Goal: Communication & Community: Participate in discussion

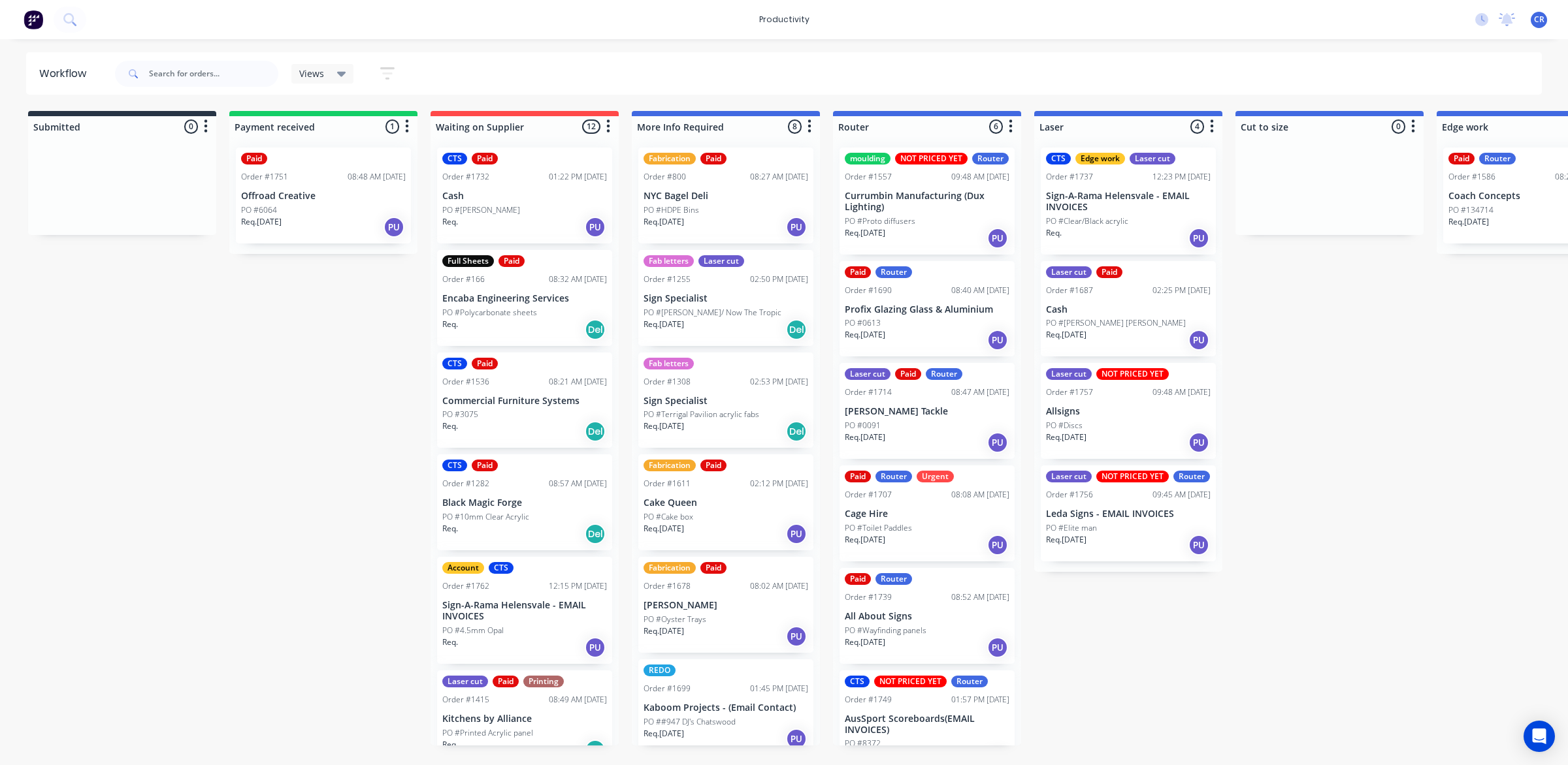
scroll to position [44, 0]
click at [921, 556] on div "Req. [DATE] PU" at bounding box center [927, 545] width 165 height 22
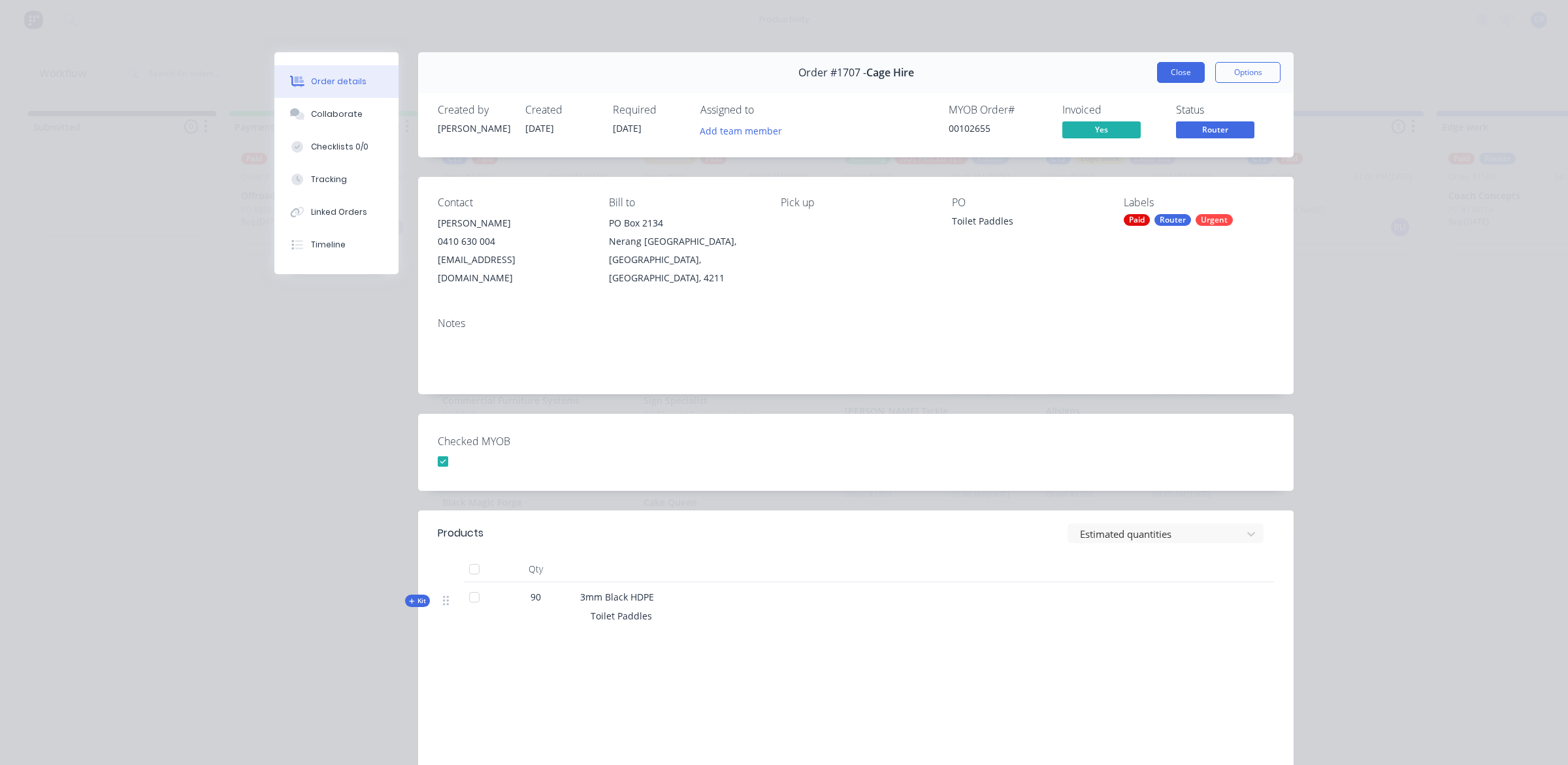
click at [1158, 67] on button "Close" at bounding box center [1181, 73] width 48 height 21
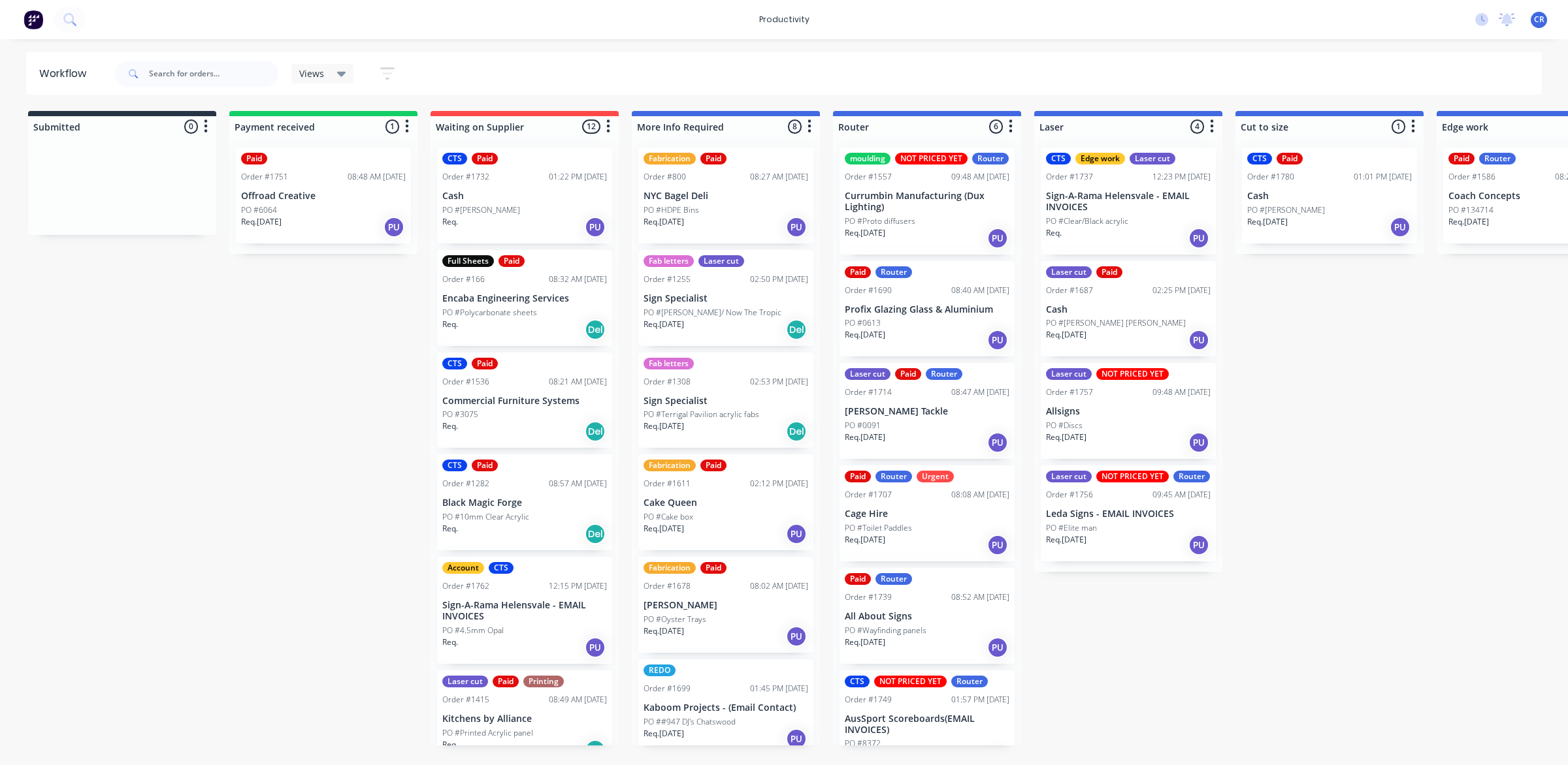
click at [908, 521] on div "Paid Router Urgent Order #1707 08:08 AM [DATE] Cage Hire PO #Toilet Paddles Req…" at bounding box center [926, 513] width 175 height 96
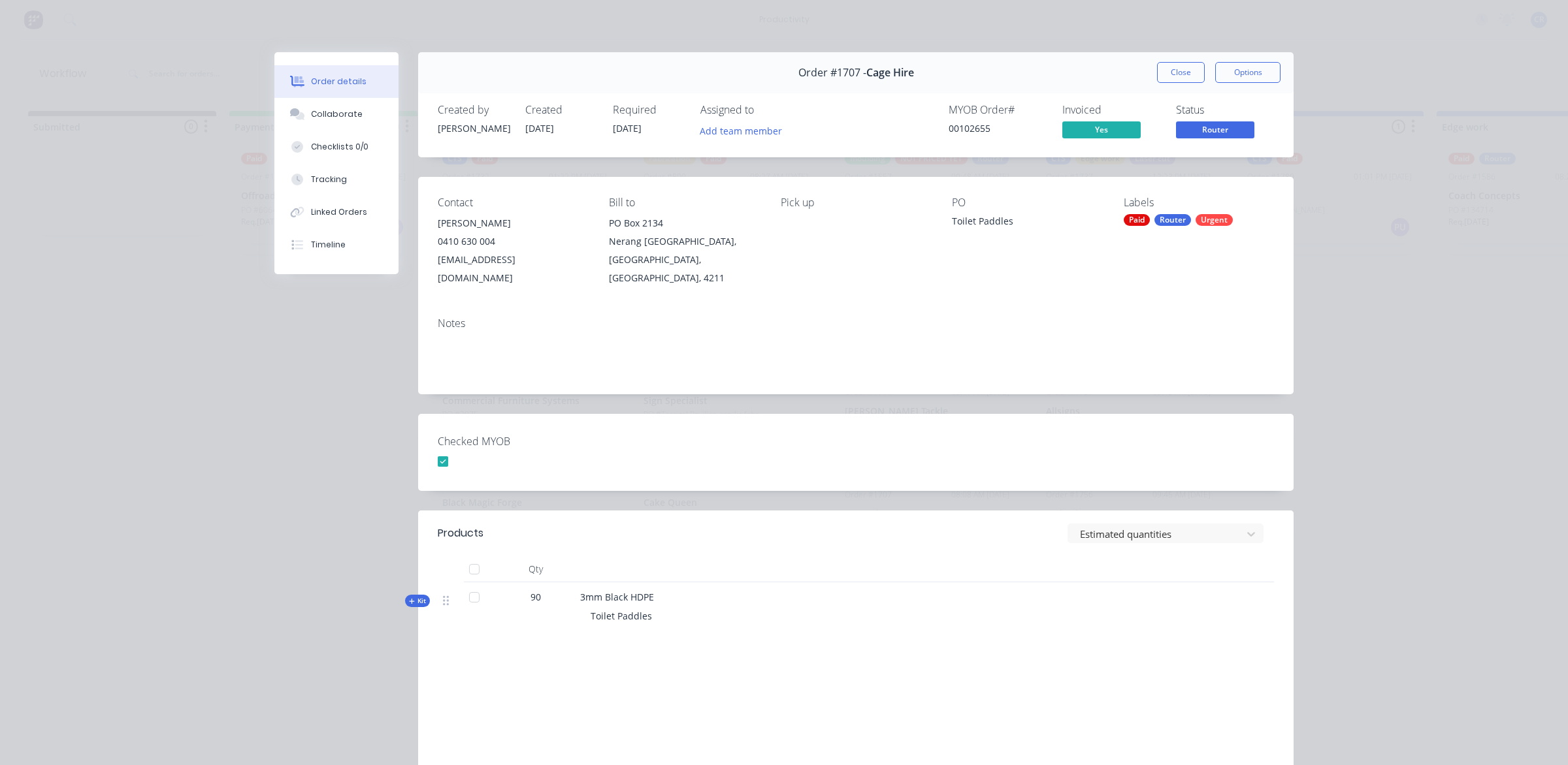
drag, startPoint x: 1162, startPoint y: 69, endPoint x: 1116, endPoint y: 89, distance: 50.2
click at [1162, 69] on button "Close" at bounding box center [1181, 73] width 48 height 21
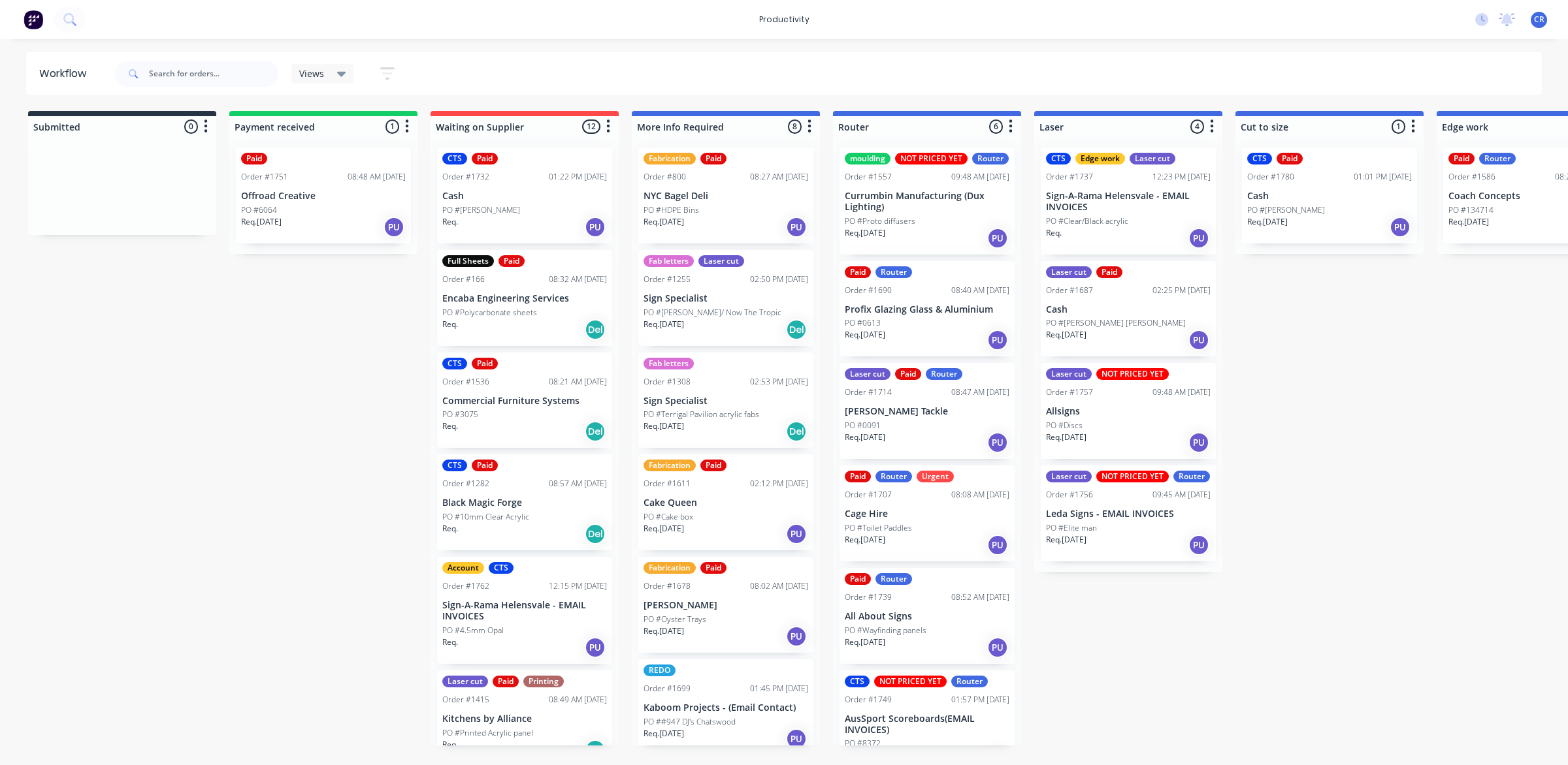
click at [932, 344] on div "Req. [DATE] PU" at bounding box center [927, 340] width 165 height 22
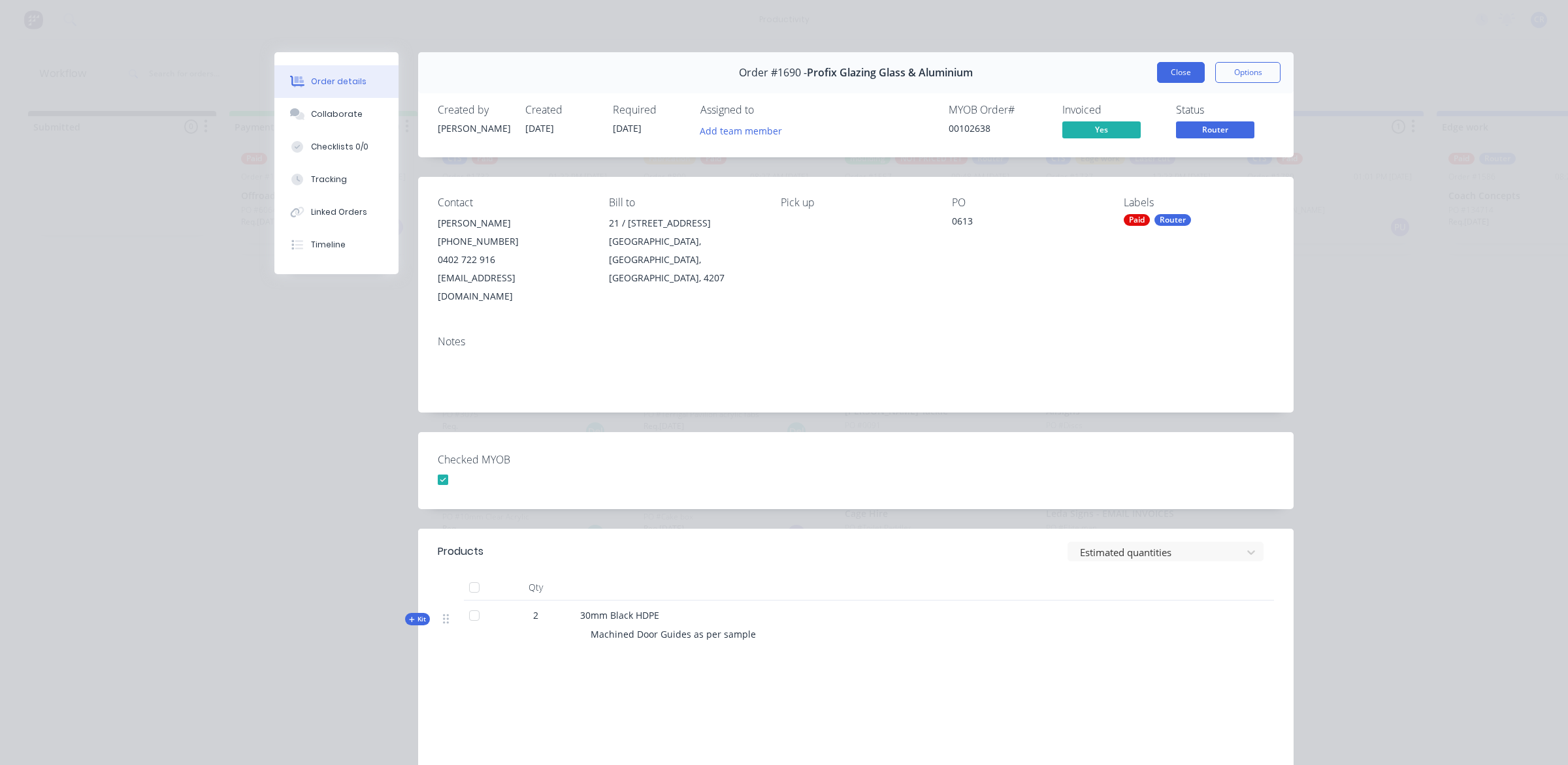
click at [1160, 73] on button "Close" at bounding box center [1181, 73] width 48 height 21
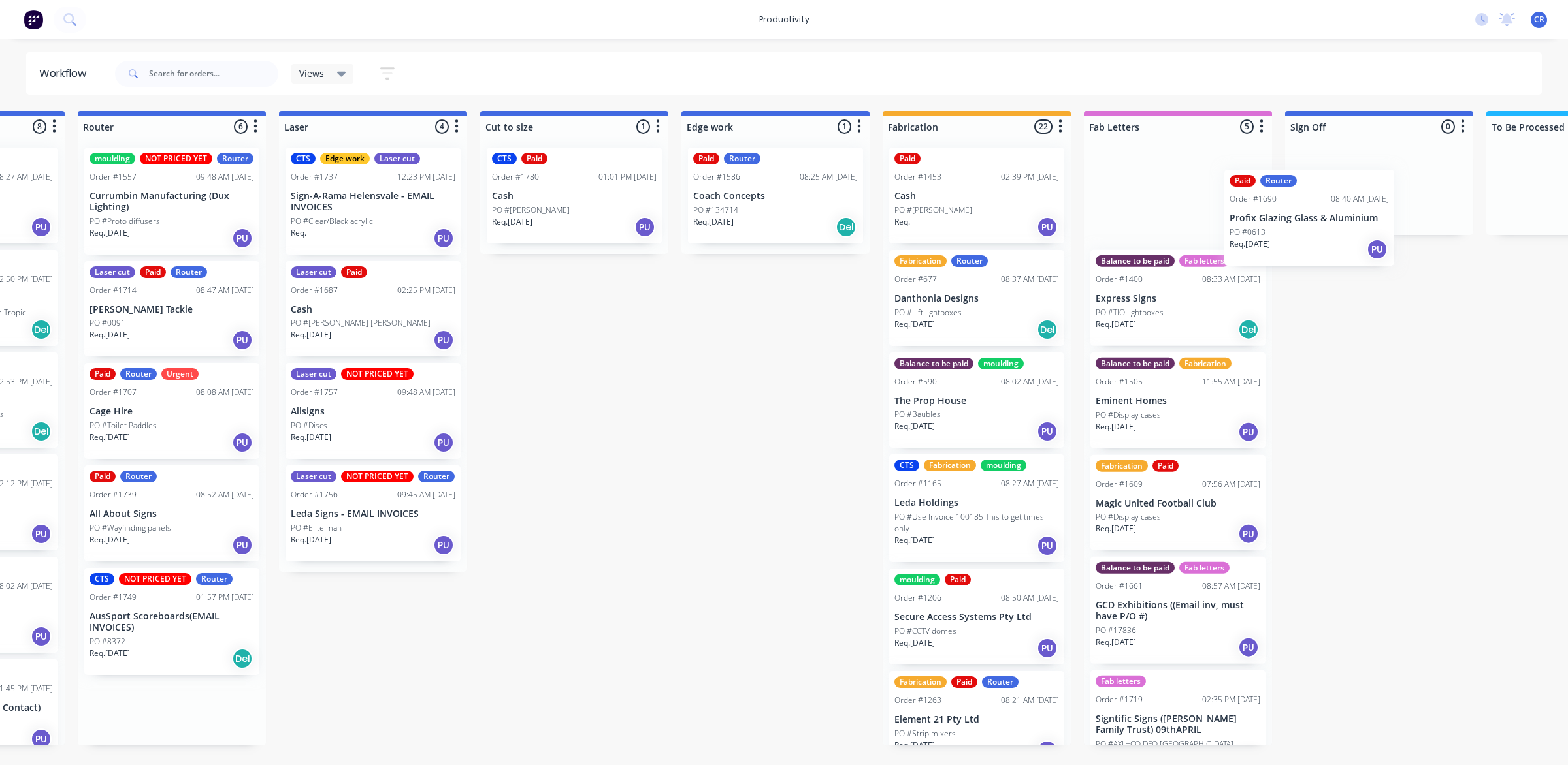
drag, startPoint x: 925, startPoint y: 331, endPoint x: 1390, endPoint y: 201, distance: 482.8
click at [1390, 201] on div "Submitted 0 Sort By Created date Required date Order number Customer name Most …" at bounding box center [797, 428] width 3125 height 635
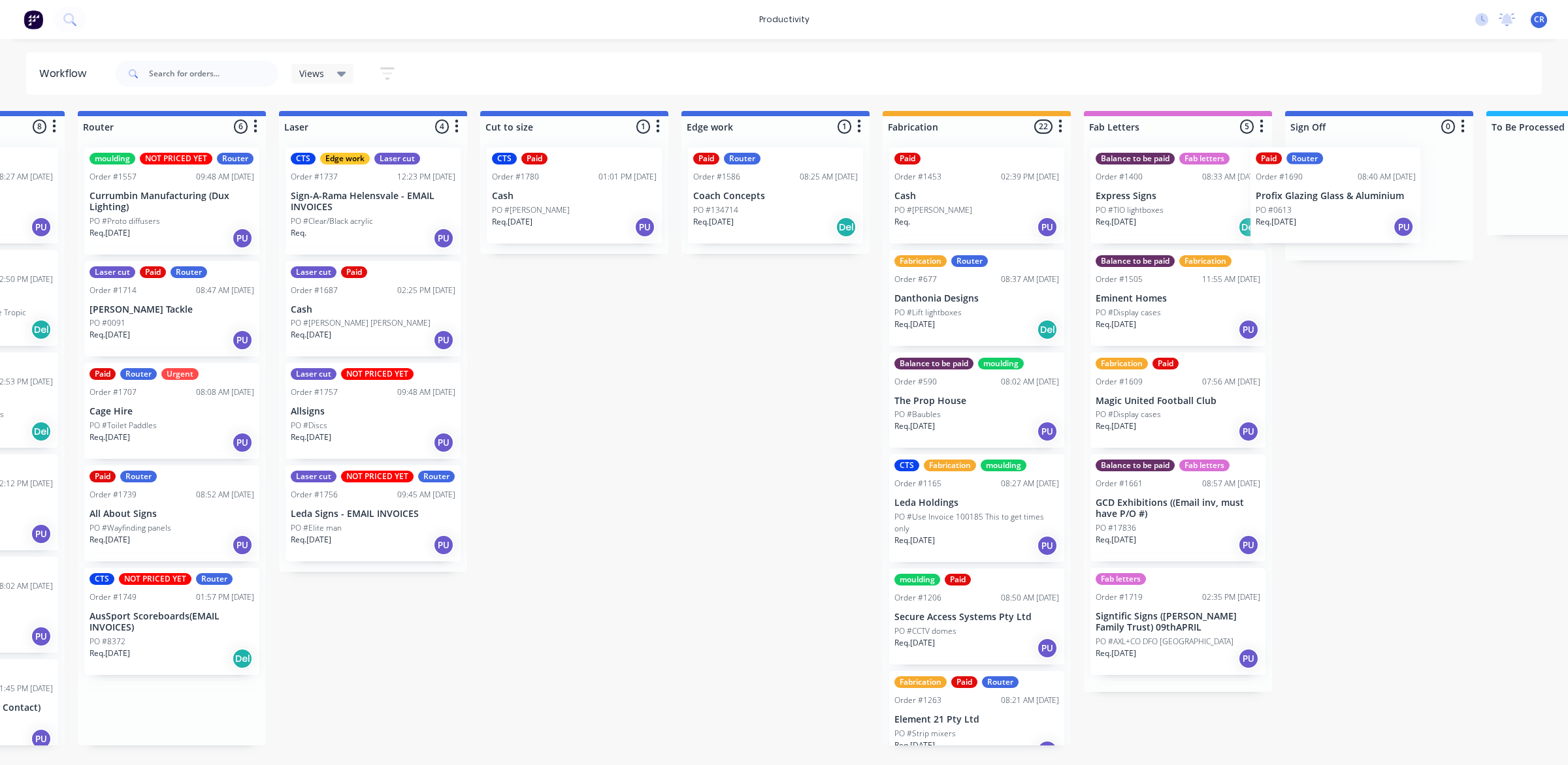
scroll to position [0, 796]
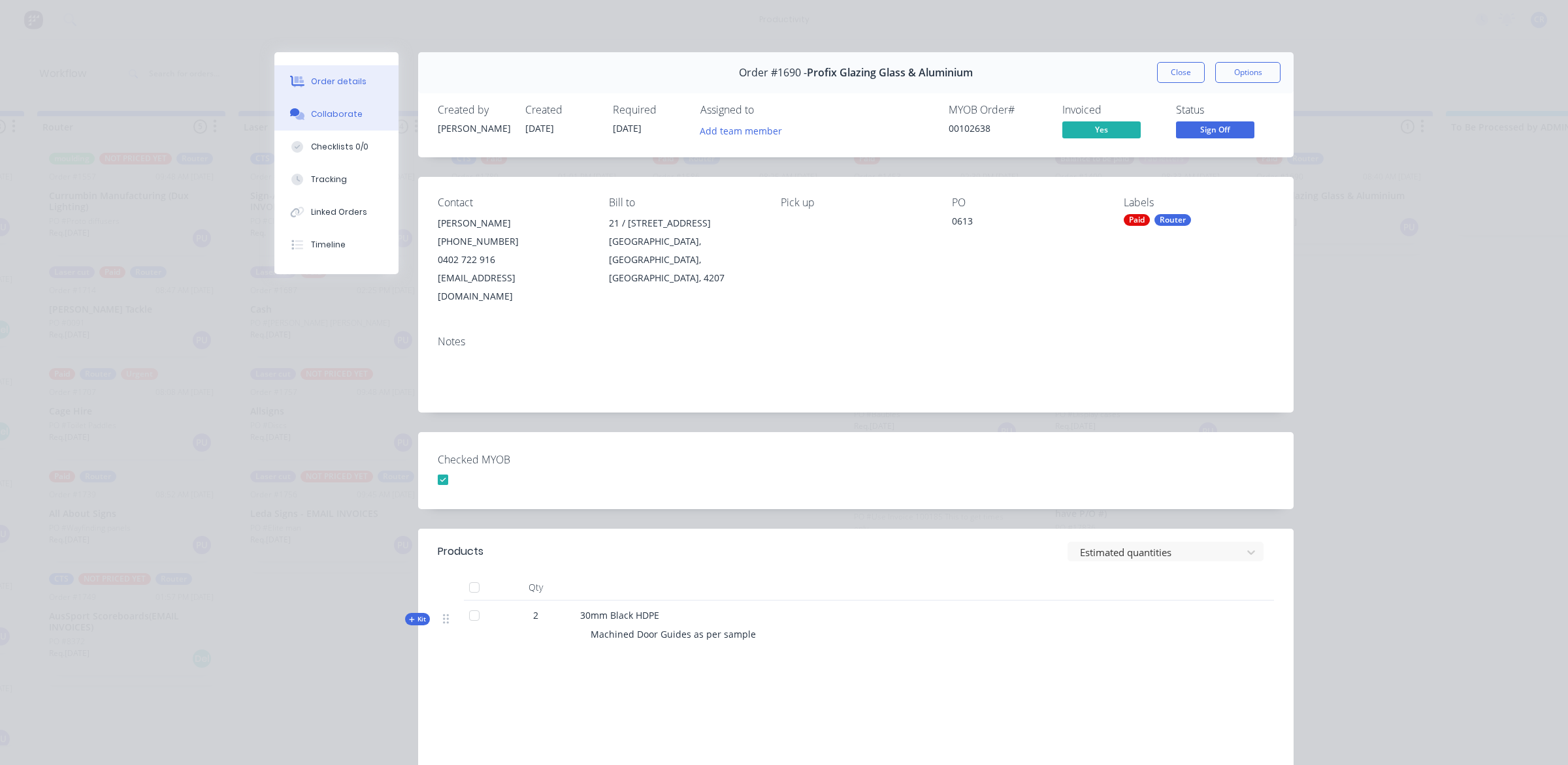
click at [354, 120] on button "Collaborate" at bounding box center [336, 114] width 125 height 33
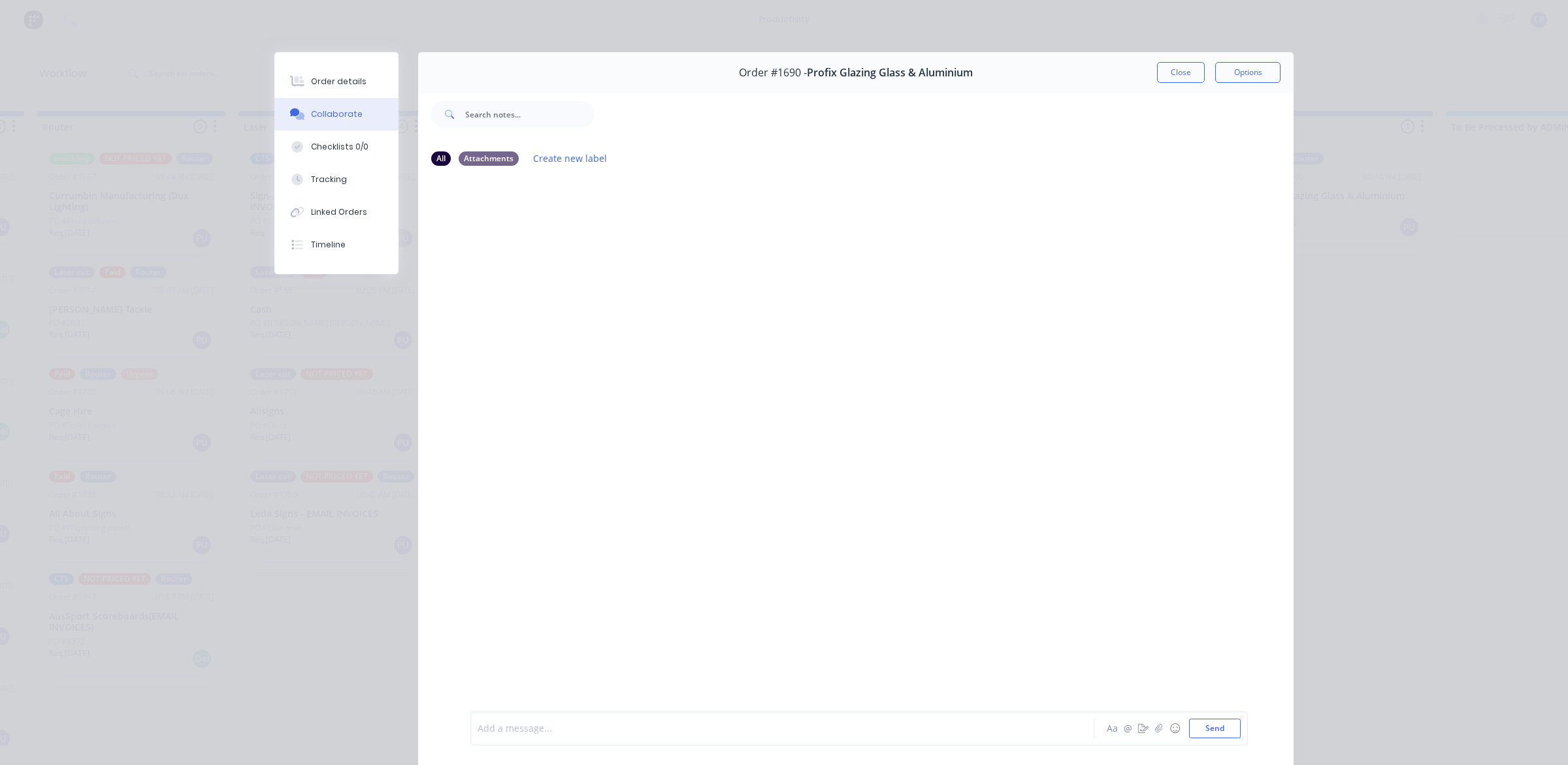
click at [557, 735] on div at bounding box center [763, 729] width 572 height 13
click at [1219, 726] on button "Send" at bounding box center [1215, 729] width 52 height 19
click at [1163, 79] on button "Close" at bounding box center [1181, 73] width 48 height 21
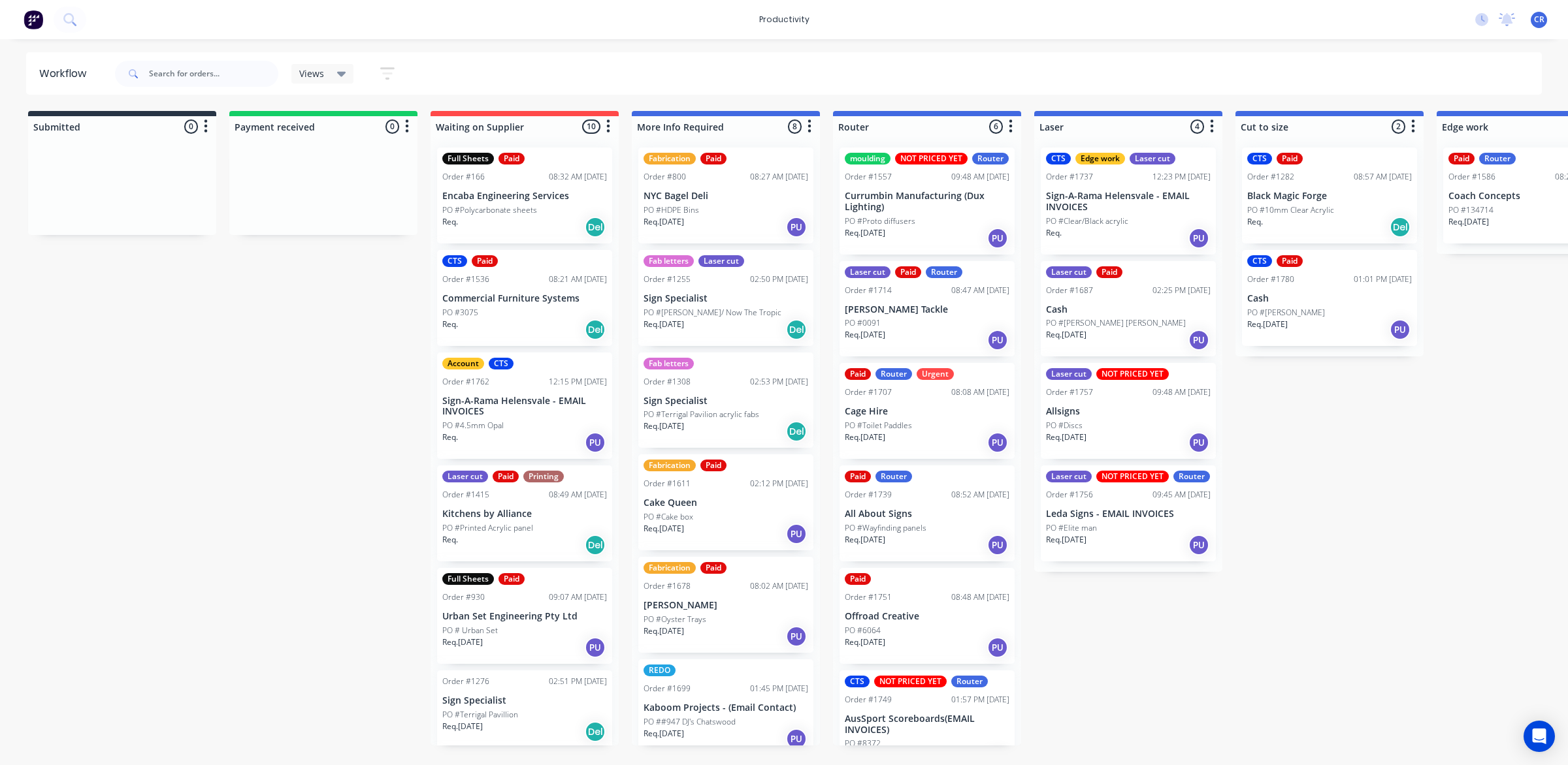
click at [905, 520] on p "All About Signs" at bounding box center [927, 514] width 165 height 11
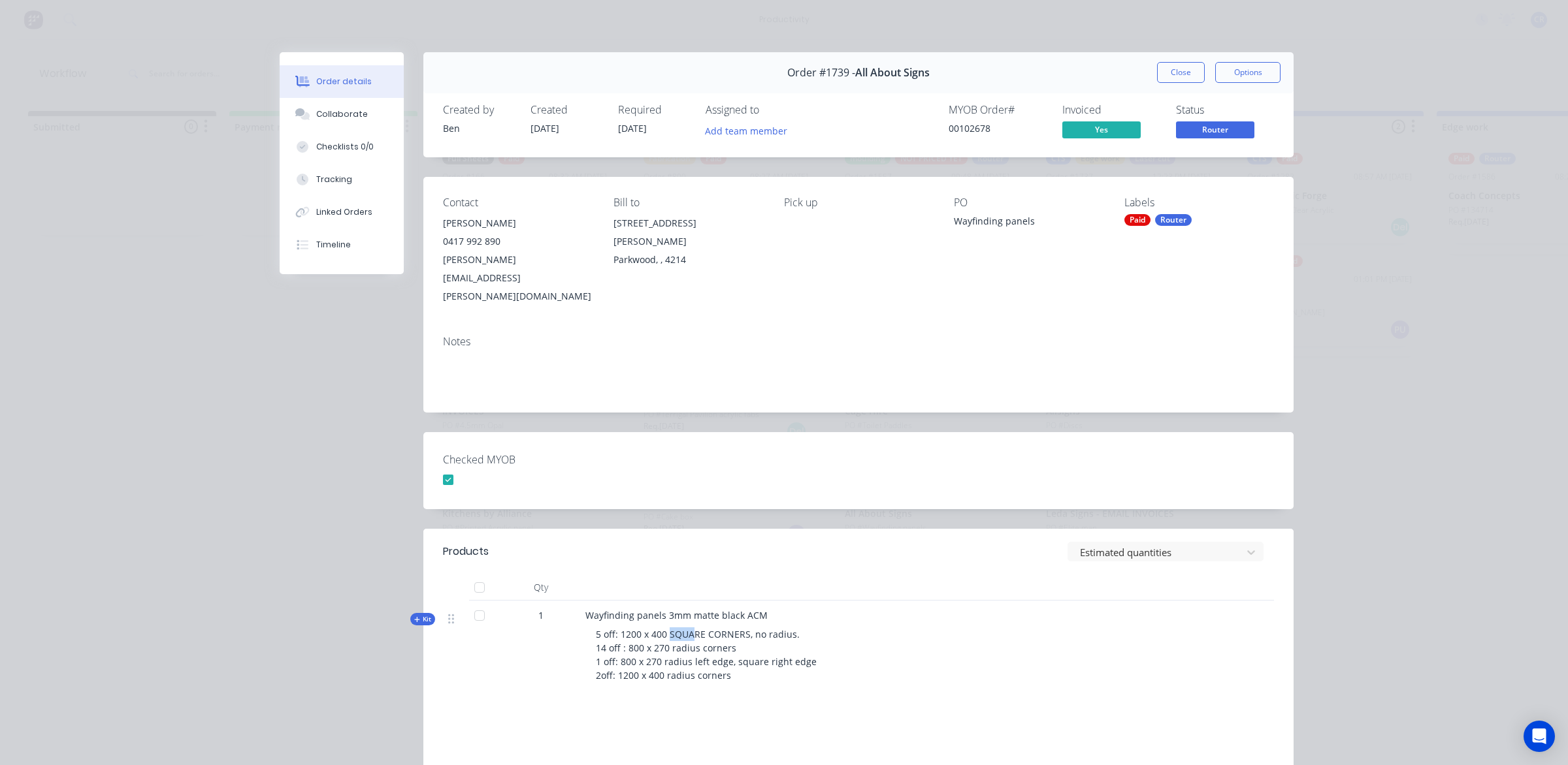
click at [687, 628] on span "5 off: 1200 x 400 SQUARE CORNERS, no radius. 14 off : 800 x 270 radius corners …" at bounding box center [706, 655] width 221 height 54
click at [375, 130] on button "Checklists 0/0" at bounding box center [342, 146] width 125 height 33
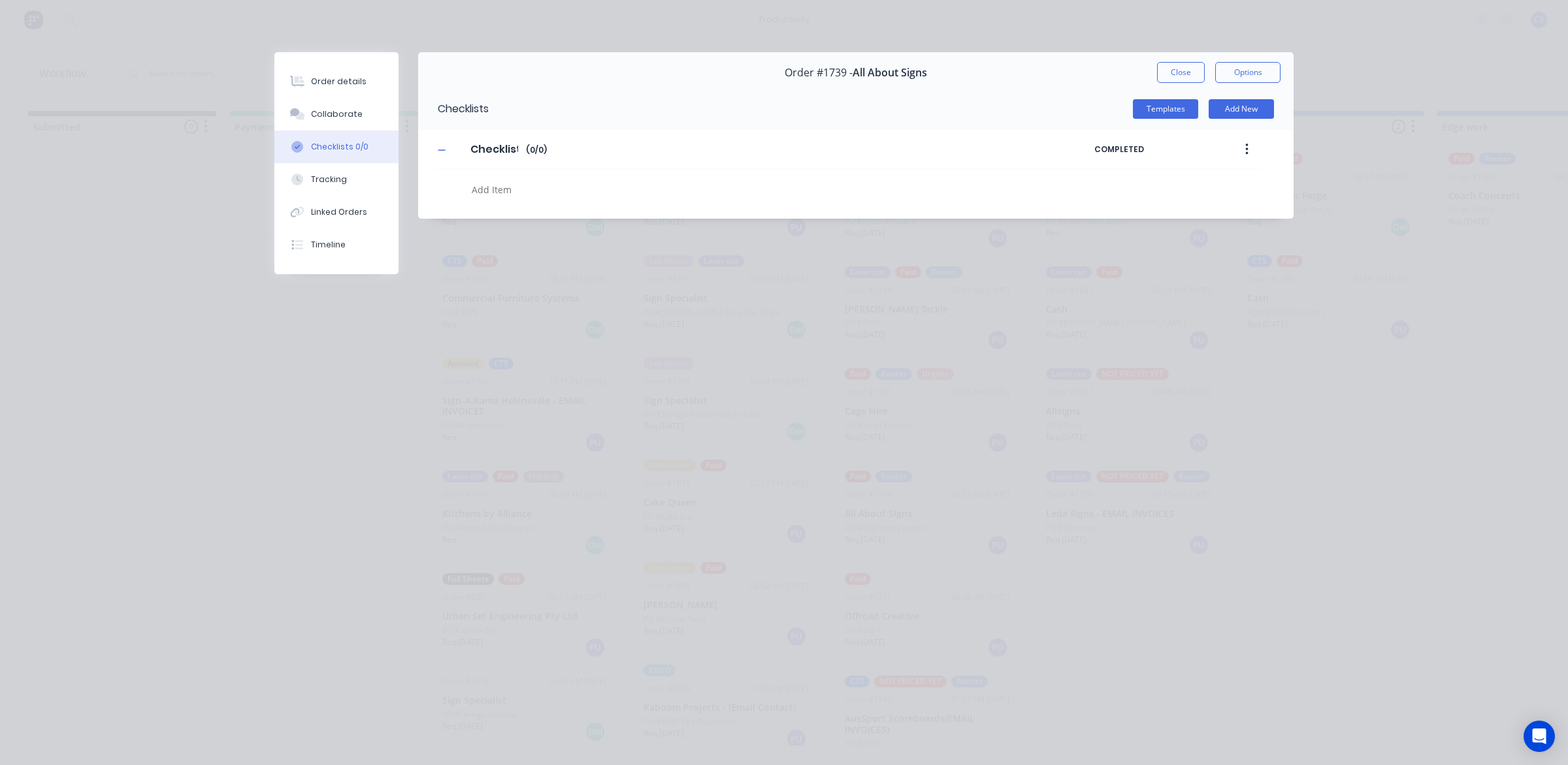
type textarea "x"
click at [371, 123] on button "Collaborate" at bounding box center [336, 114] width 125 height 33
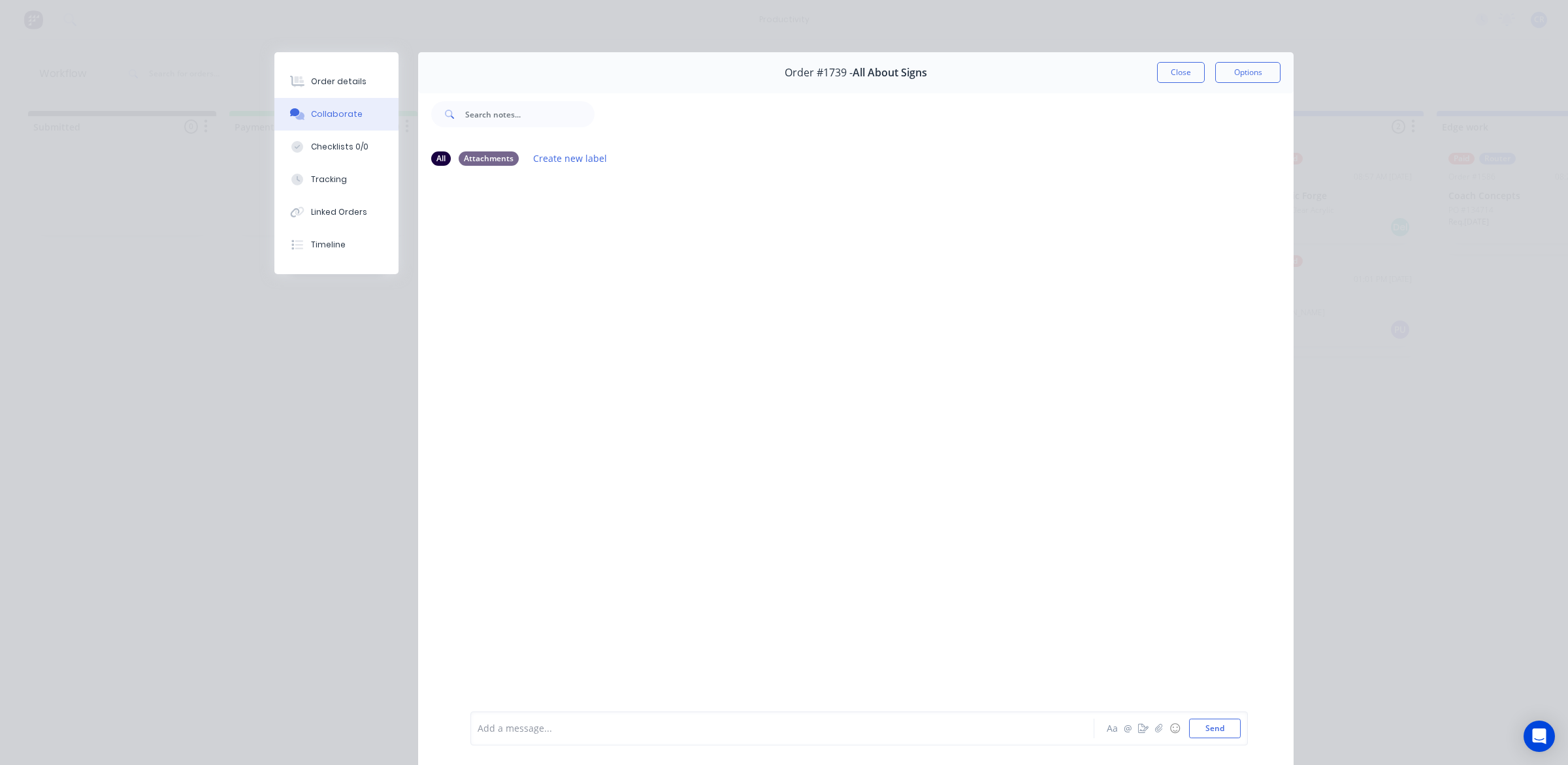
click at [819, 341] on div at bounding box center [855, 443] width 875 height 533
click at [311, 85] on div "Order details" at bounding box center [339, 81] width 56 height 11
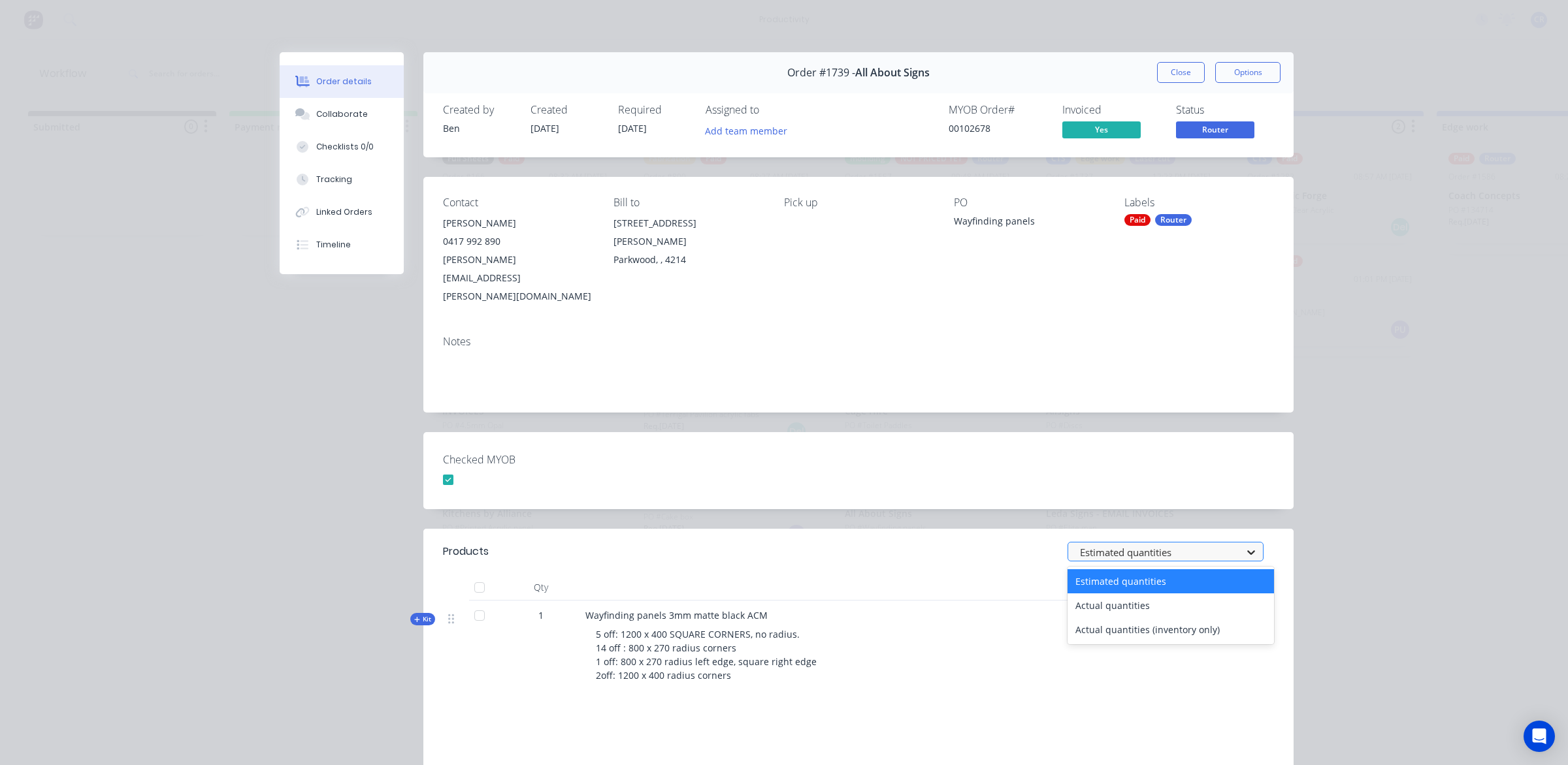
click at [1252, 542] on div at bounding box center [1251, 552] width 24 height 21
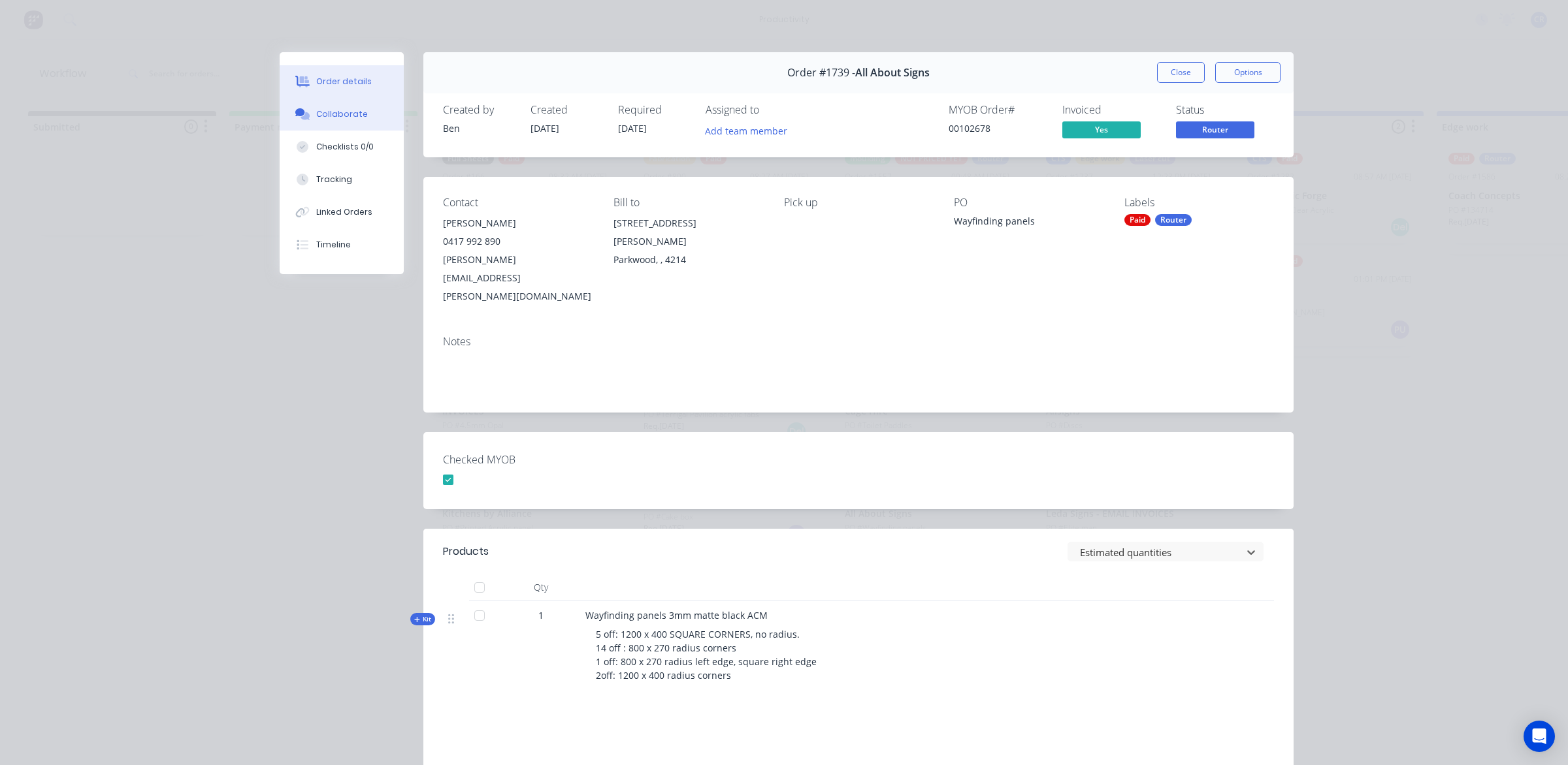
click at [308, 116] on button "Collaborate" at bounding box center [342, 114] width 125 height 33
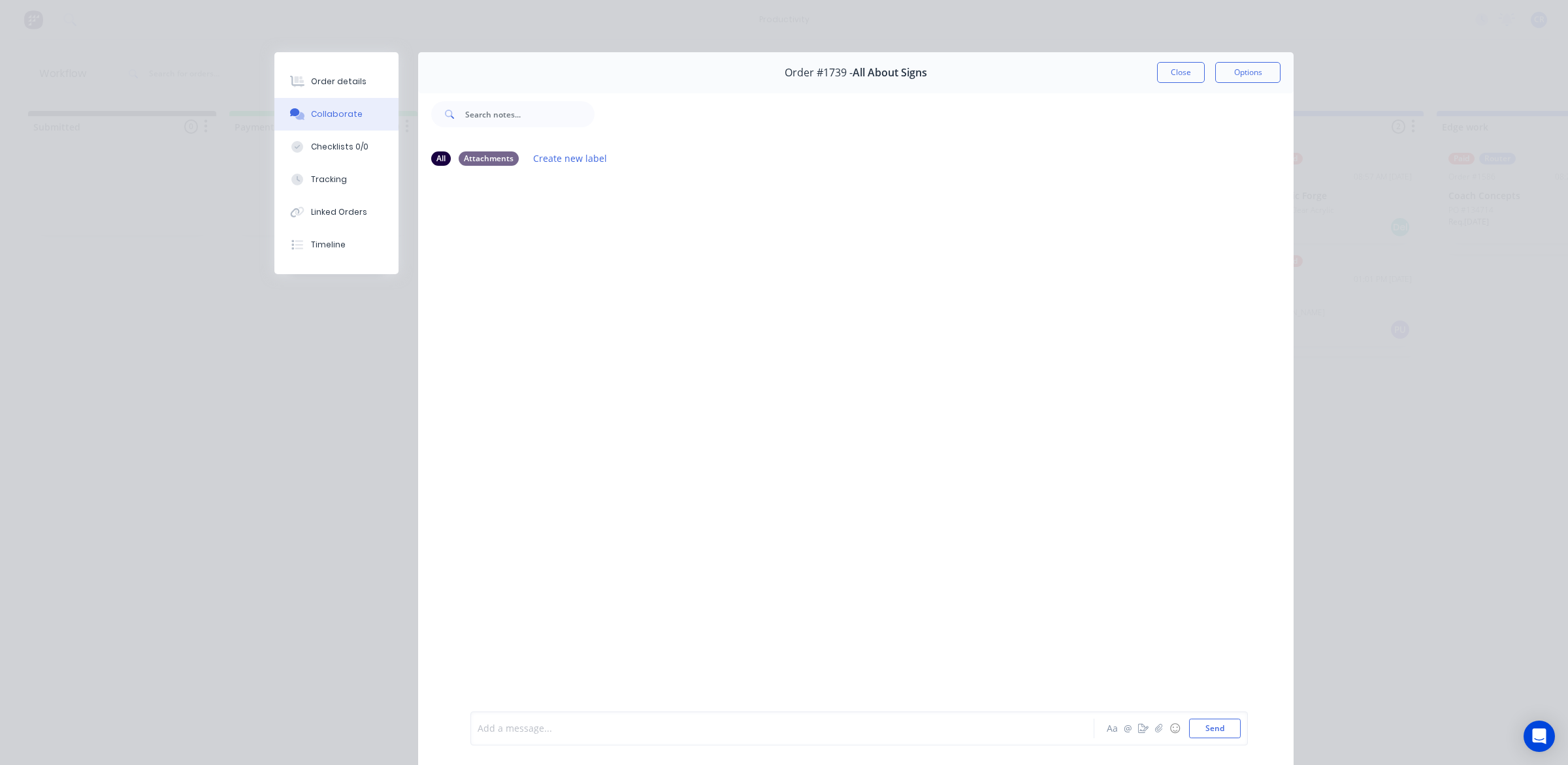
click at [638, 723] on div at bounding box center [763, 729] width 572 height 13
click at [1221, 726] on button "Send" at bounding box center [1215, 729] width 52 height 19
click at [331, 88] on button "Order details" at bounding box center [336, 81] width 125 height 33
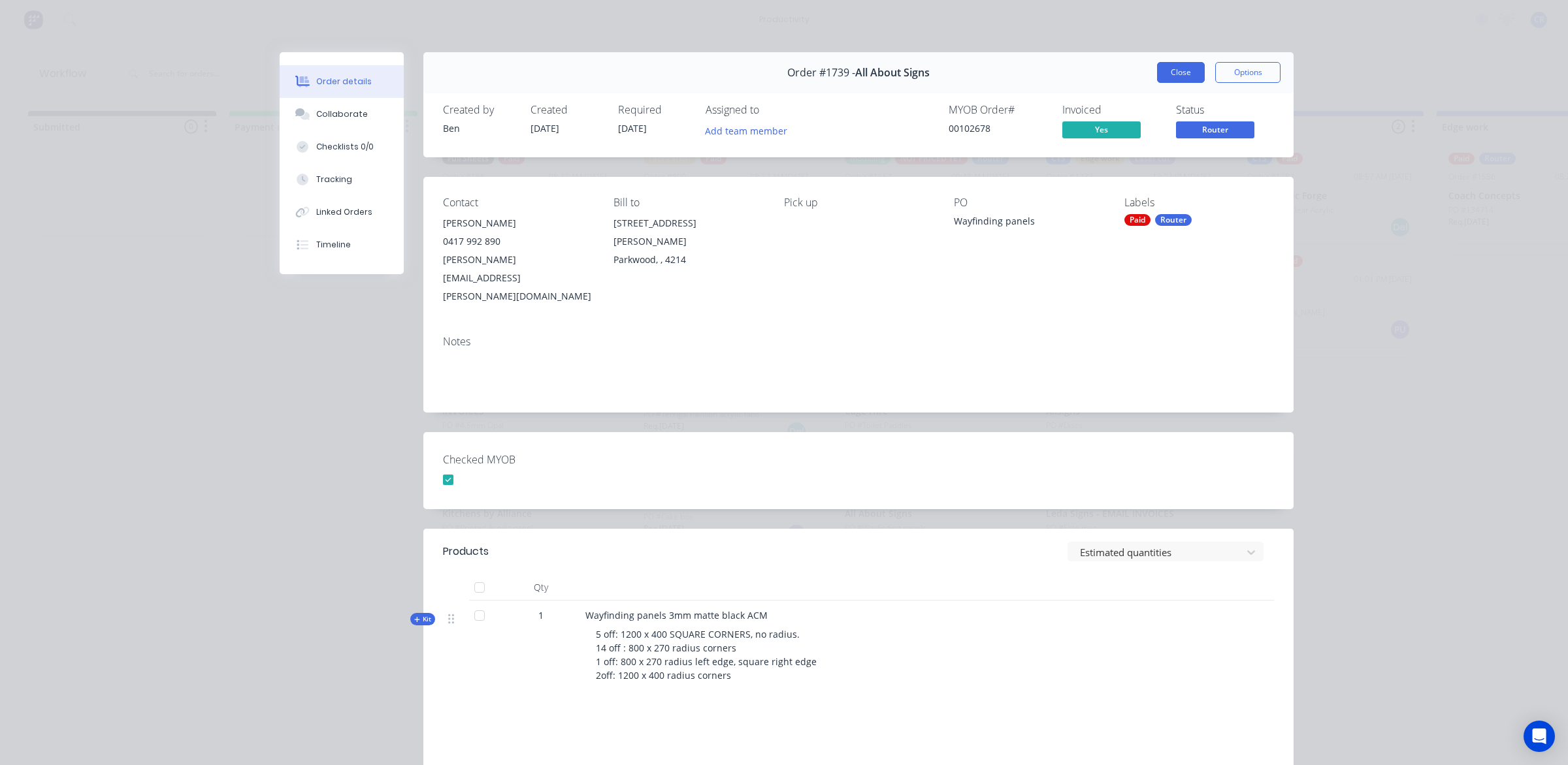
click at [1170, 73] on button "Close" at bounding box center [1181, 73] width 48 height 21
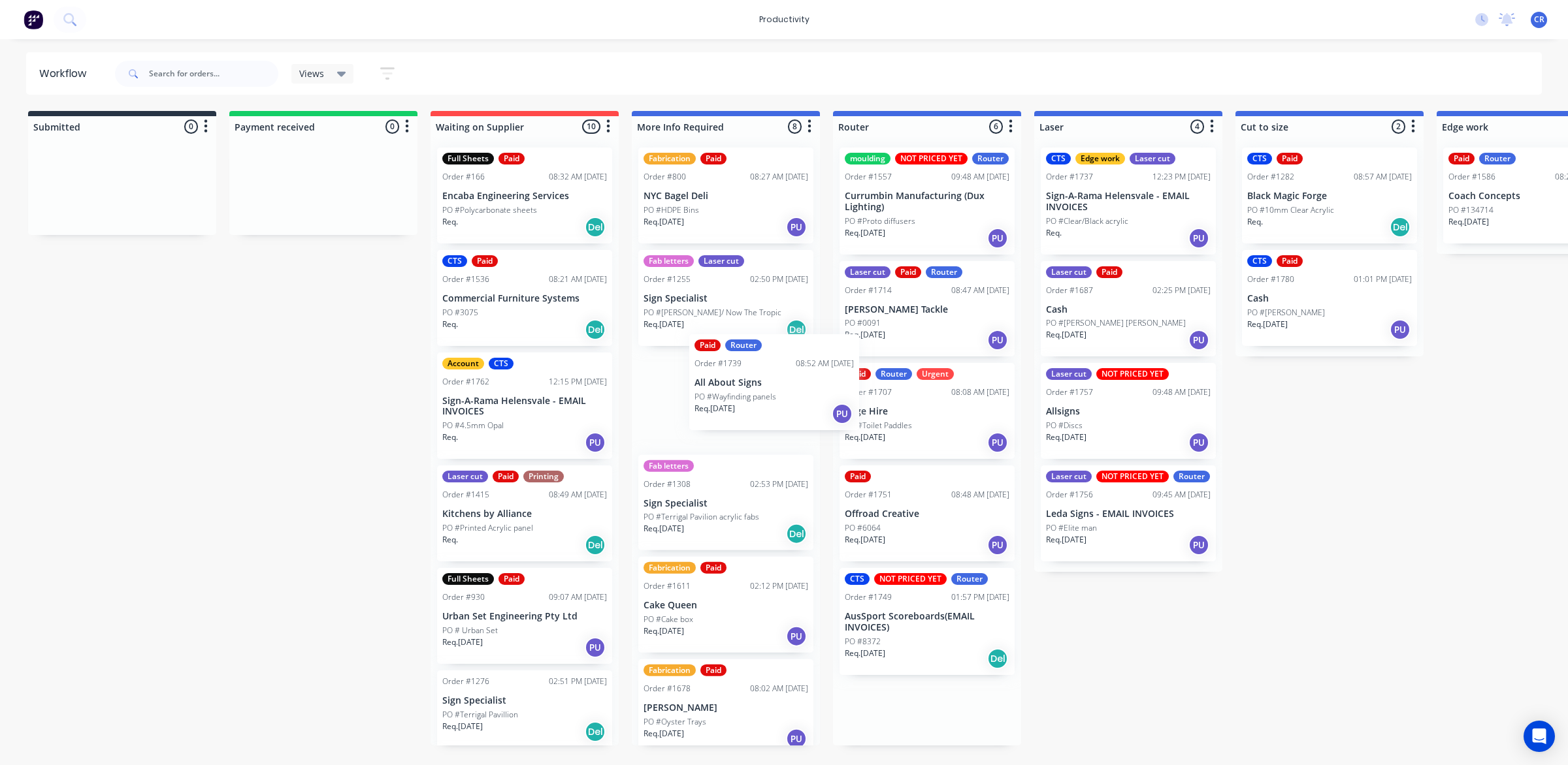
drag, startPoint x: 891, startPoint y: 542, endPoint x: 722, endPoint y: 382, distance: 232.7
click at [722, 382] on div "Submitted 0 Sort By Created date Required date Order number Customer name Most …" at bounding box center [1553, 428] width 3125 height 635
click at [916, 519] on p "Offroad Creative" at bounding box center [927, 514] width 165 height 11
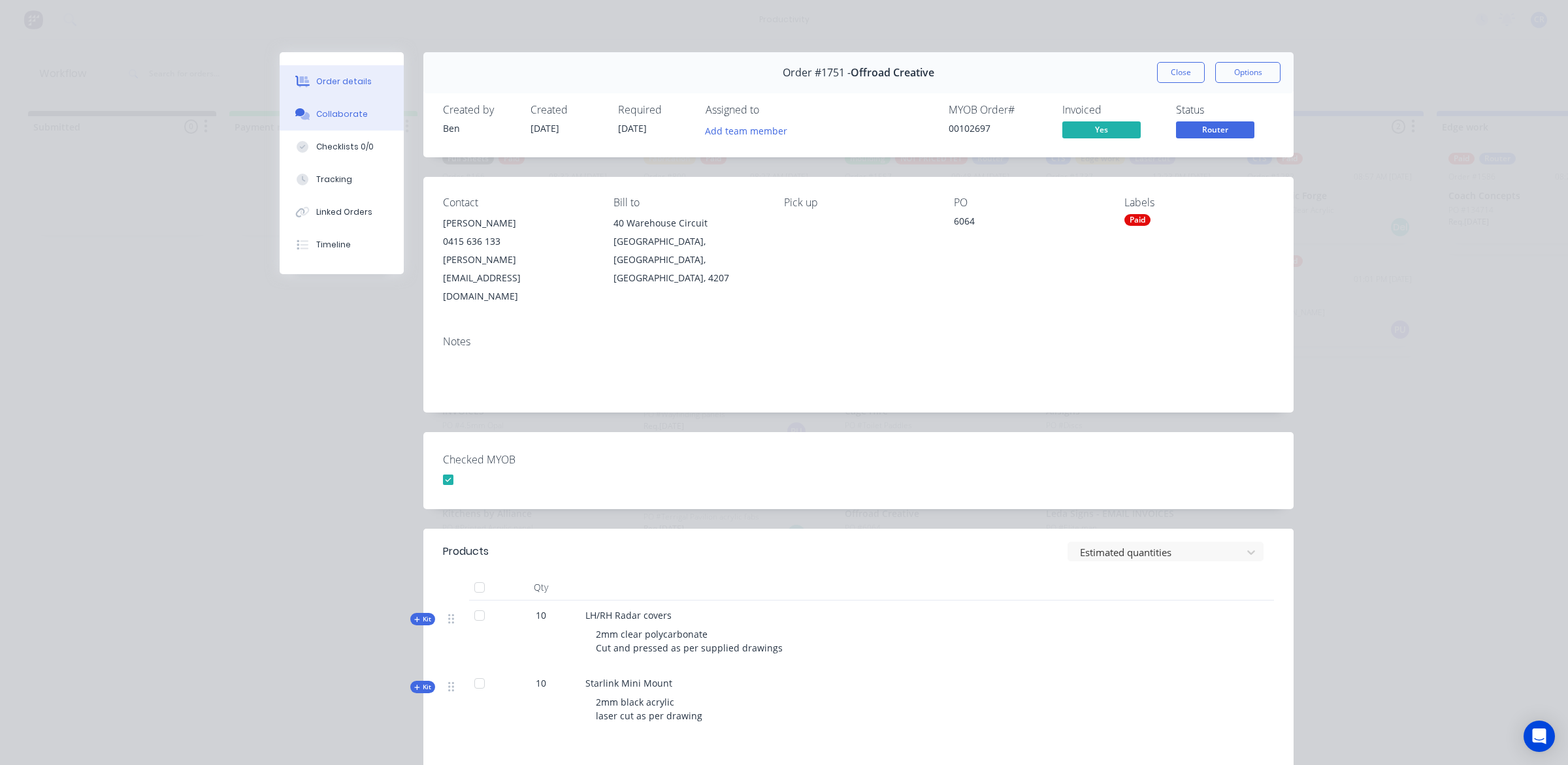
click at [375, 125] on button "Collaborate" at bounding box center [342, 114] width 125 height 33
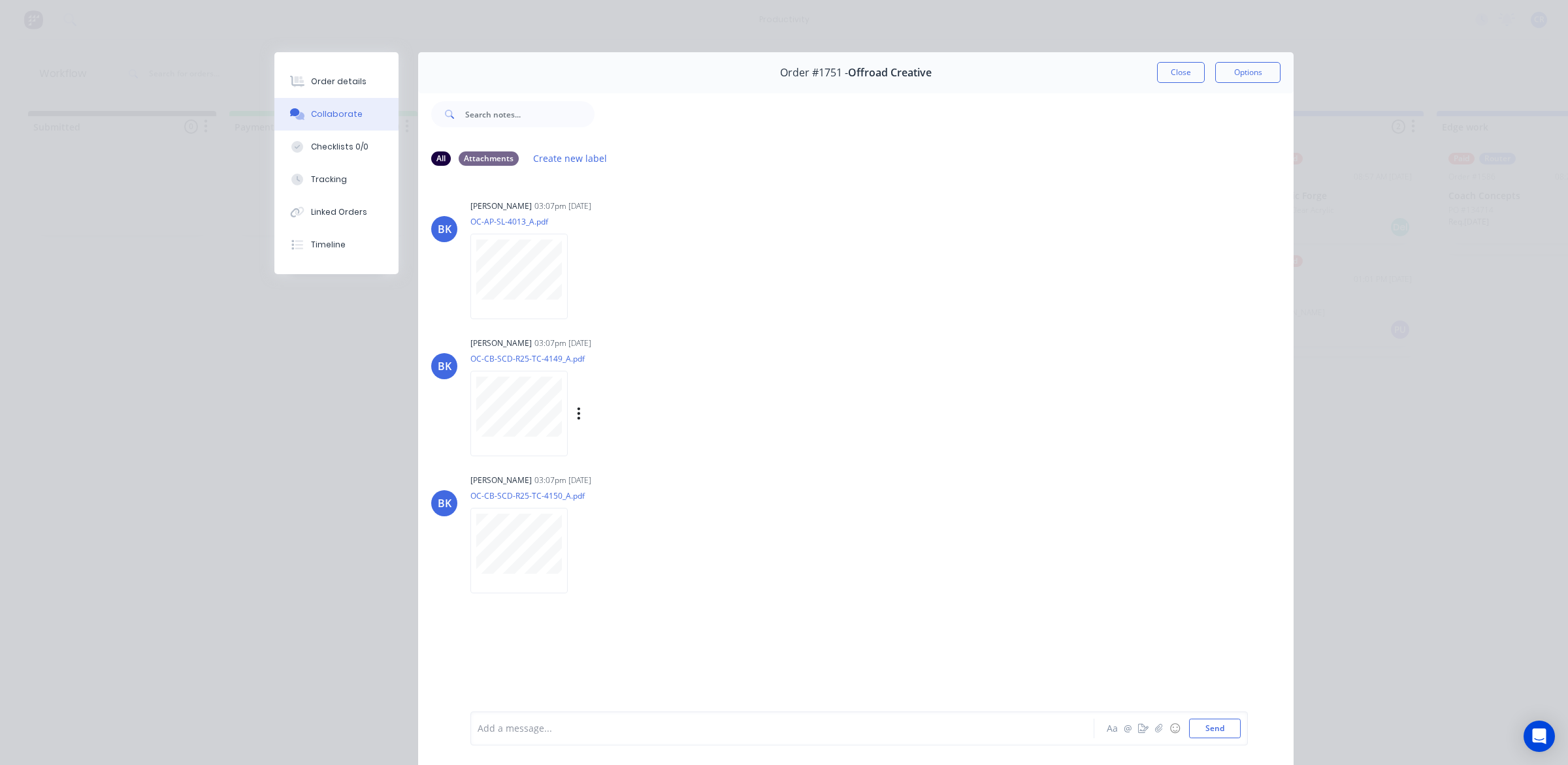
click at [557, 407] on div at bounding box center [519, 413] width 98 height 85
